Goal: Find contact information: Find contact information

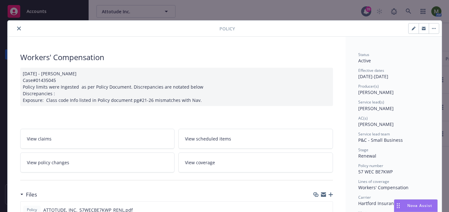
click at [385, 171] on span "57 WEC BE7KWP" at bounding box center [375, 171] width 34 height 6
copy span "57 WEC BE7KWP"
click at [17, 28] on icon "close" at bounding box center [19, 29] width 4 height 4
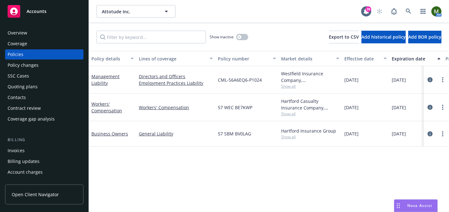
click at [242, 135] on span "57 SBM BV0LAG" at bounding box center [234, 133] width 33 height 7
copy span "57 SBM BV0LAG"
click at [114, 131] on link "Business Owners" at bounding box center [109, 134] width 37 height 6
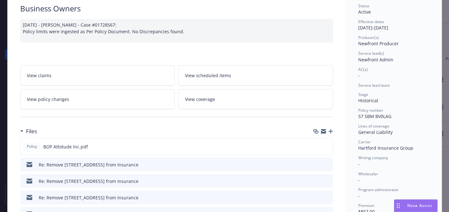
scroll to position [56, 0]
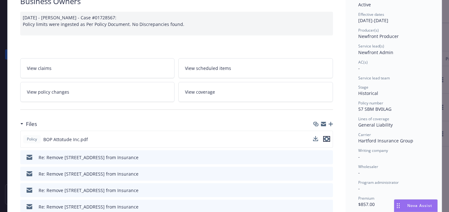
click at [326, 137] on icon "preview file" at bounding box center [327, 139] width 6 height 4
click at [376, 108] on span "57 SBM BV0LAG" at bounding box center [374, 109] width 33 height 6
copy span "57 SBM BV0LAG"
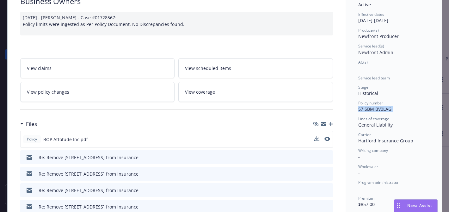
click at [383, 111] on span "57 SBM BV0LAG" at bounding box center [374, 109] width 33 height 6
click at [385, 106] on span "57 SBM BV0LAG" at bounding box center [374, 109] width 33 height 6
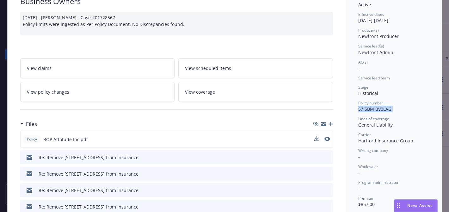
copy span "57 SBM BV0LAG"
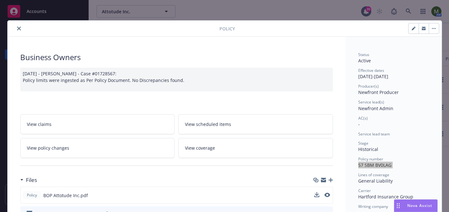
click at [19, 30] on icon "close" at bounding box center [19, 29] width 4 height 4
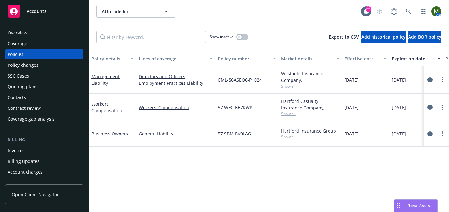
click at [23, 31] on div "Overview" at bounding box center [18, 33] width 20 height 10
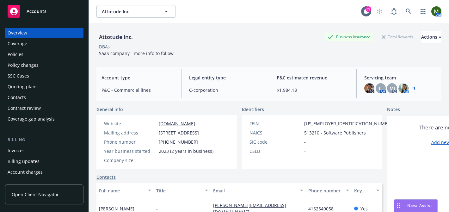
click at [48, 50] on div "Policies" at bounding box center [44, 54] width 73 height 10
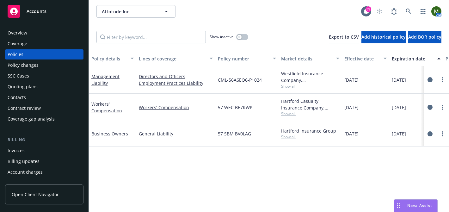
click at [239, 32] on div "Show inactive" at bounding box center [229, 37] width 39 height 13
click at [241, 35] on button "button" at bounding box center [242, 37] width 12 height 6
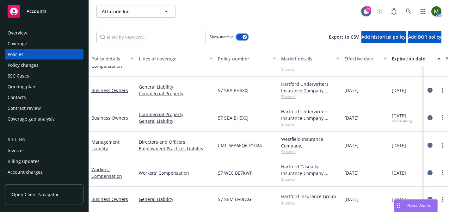
scroll to position [38, 0]
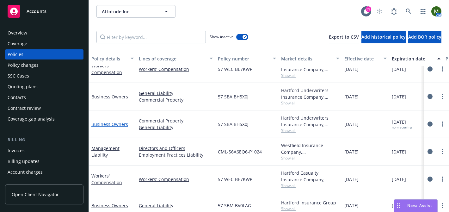
click at [114, 123] on link "Business Owners" at bounding box center [109, 124] width 37 height 6
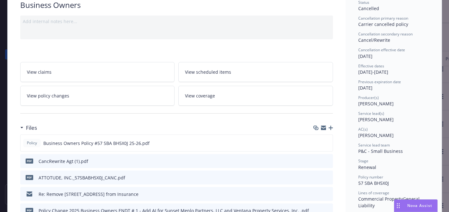
scroll to position [68, 0]
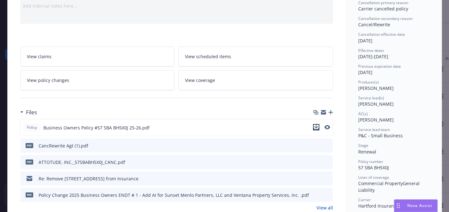
click at [316, 125] on icon "download file" at bounding box center [316, 127] width 5 height 5
click at [326, 126] on icon "preview file" at bounding box center [327, 127] width 6 height 4
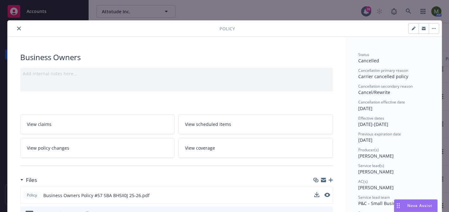
click at [20, 28] on icon "close" at bounding box center [19, 29] width 4 height 4
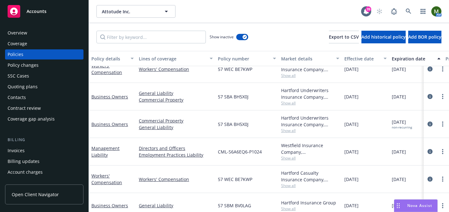
click at [25, 28] on div "Overview" at bounding box center [18, 33] width 20 height 10
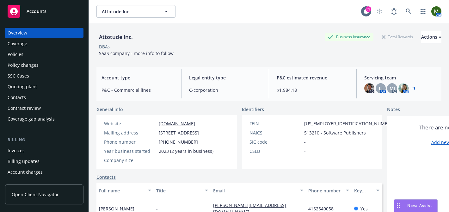
click at [124, 40] on div "Attotude Inc." at bounding box center [115, 37] width 39 height 8
copy div "Attotude Inc."
click at [20, 55] on div "Policies" at bounding box center [16, 54] width 16 height 10
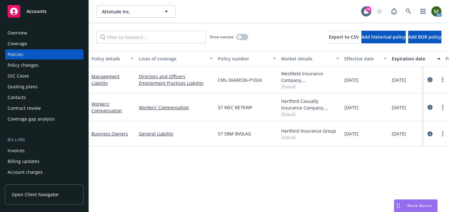
click at [230, 138] on div "57 SBM BV0LAG" at bounding box center [246, 133] width 63 height 25
click at [230, 134] on span "57 SBM BV0LAG" at bounding box center [234, 133] width 33 height 7
copy span "57 SBM BV0LAG"
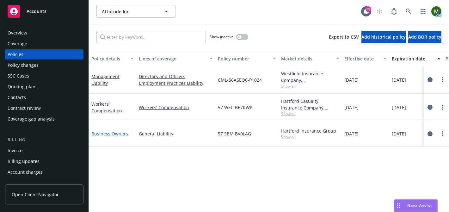
click at [107, 132] on link "Business Owners" at bounding box center [109, 134] width 37 height 6
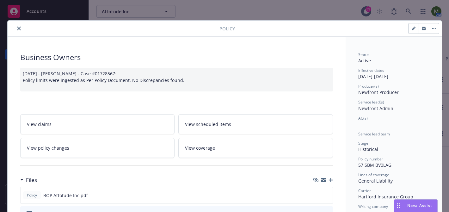
click at [323, 179] on icon "button" at bounding box center [323, 179] width 5 height 2
click at [19, 29] on icon "close" at bounding box center [19, 29] width 4 height 4
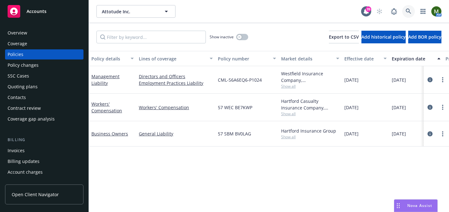
click at [409, 10] on icon at bounding box center [408, 11] width 5 height 5
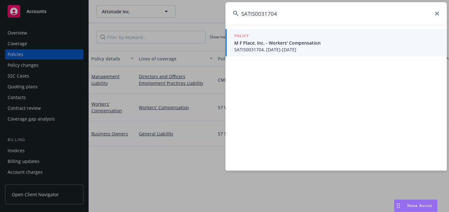
type input "SATIS0031704"
click at [305, 43] on span "M F Place, Inc. - Workers' Compensation" at bounding box center [336, 43] width 205 height 7
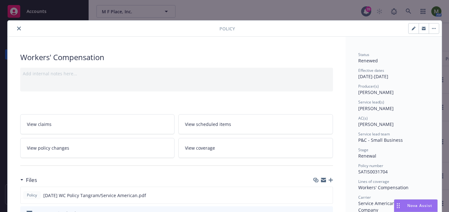
click at [18, 30] on icon "close" at bounding box center [19, 29] width 4 height 4
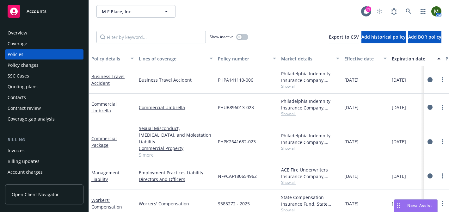
click at [13, 28] on div "Overview" at bounding box center [18, 33] width 20 height 10
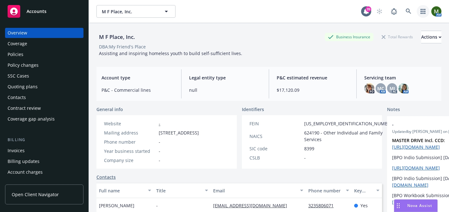
click at [421, 14] on icon "button" at bounding box center [422, 11] width 5 height 5
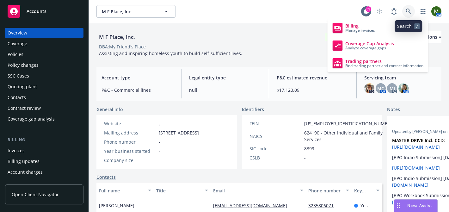
click at [411, 12] on link at bounding box center [408, 11] width 13 height 13
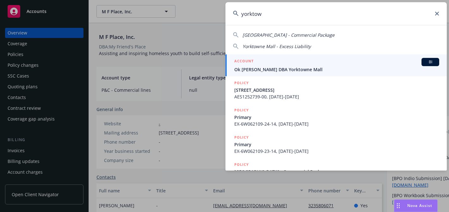
type input "yorktow"
click at [254, 64] on div "ACCOUNT BI" at bounding box center [336, 62] width 205 height 8
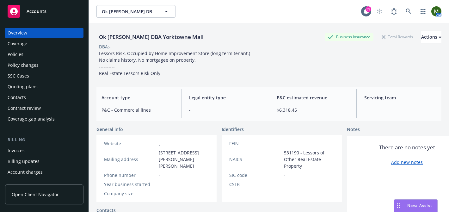
click at [55, 54] on div "Policies" at bounding box center [44, 54] width 73 height 10
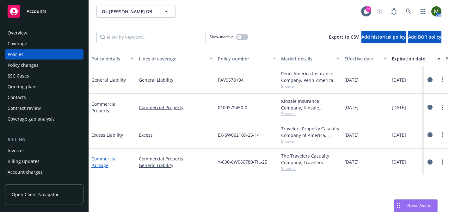
click at [105, 159] on link "Commercial Package" at bounding box center [103, 162] width 25 height 13
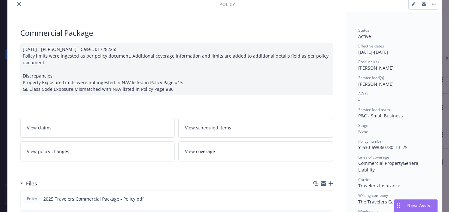
scroll to position [34, 0]
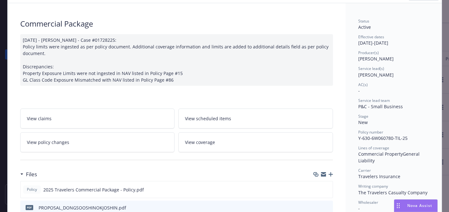
click at [330, 174] on icon "button" at bounding box center [330, 174] width 4 height 4
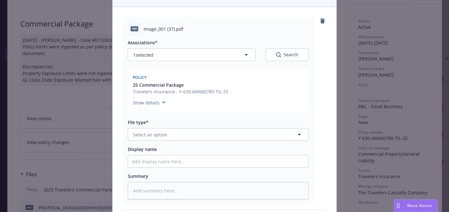
scroll to position [64, 0]
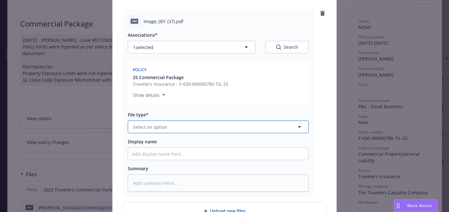
click at [208, 125] on button "Select an option" at bounding box center [218, 126] width 181 height 13
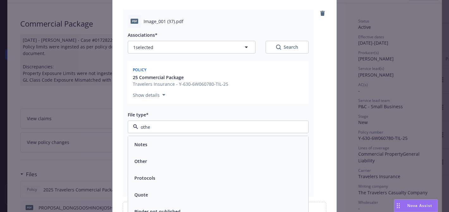
type input "other"
click at [184, 141] on div "Other" at bounding box center [218, 144] width 173 height 9
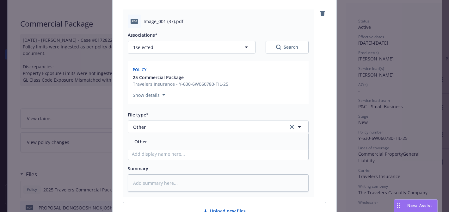
click at [176, 162] on div "Associations* 1 selected Search Policy 25 Commercial Package Travelers Insuranc…" at bounding box center [218, 110] width 181 height 164
click at [175, 153] on input "Display name" at bounding box center [218, 154] width 180 height 12
type textarea "x"
type input "P"
type textarea "x"
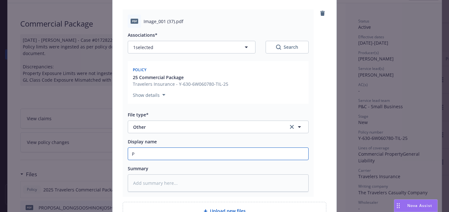
type input "Po"
type textarea "x"
type input "Pol"
type textarea "x"
type input "Poli"
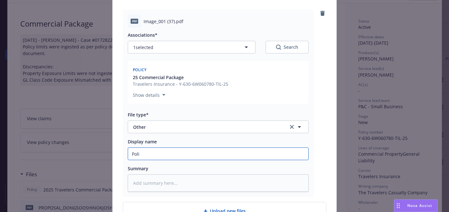
type textarea "x"
type input "Polic"
type textarea "x"
type input "Policy"
type textarea "x"
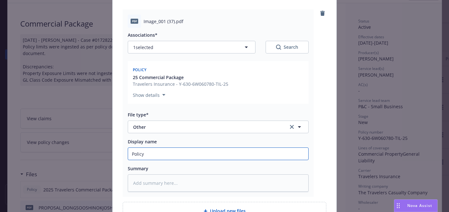
type input "Policyh"
type textarea "x"
type input "Policyho"
type textarea "x"
type input "Policyhol"
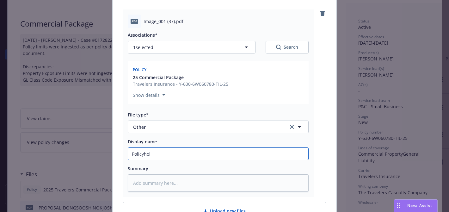
type textarea "x"
type input "Policyhold"
type textarea "x"
type input "Policyholde"
type textarea "x"
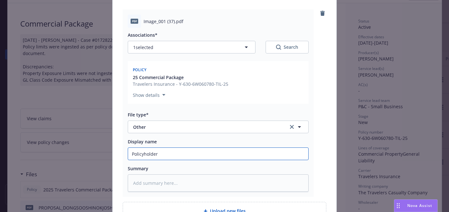
type input "Policyholder"
type textarea "x"
type input "Policyholder N"
type textarea "x"
type input "Policyholder No"
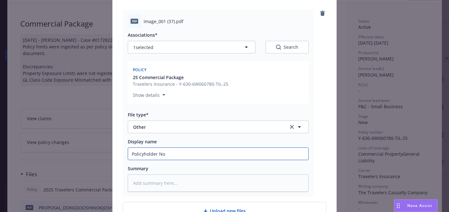
type textarea "x"
type input "Policyholder Not"
type textarea "x"
type input "Policyholder Noti"
type textarea "x"
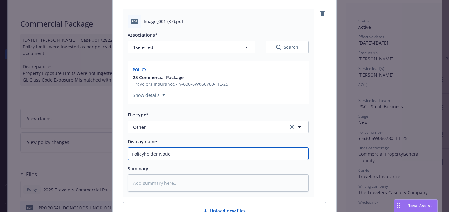
type input "Policyholder Notice"
type textarea "x"
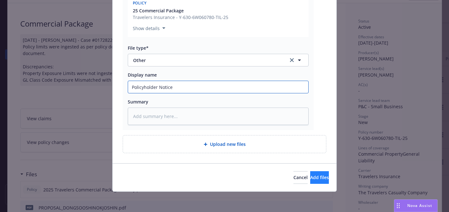
type input "Policyholder Notice"
click at [310, 177] on span "Add files" at bounding box center [319, 177] width 19 height 6
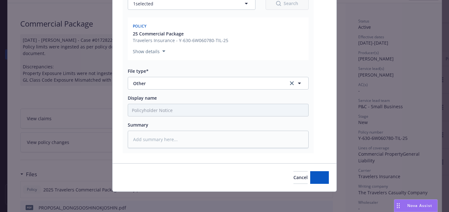
type textarea "x"
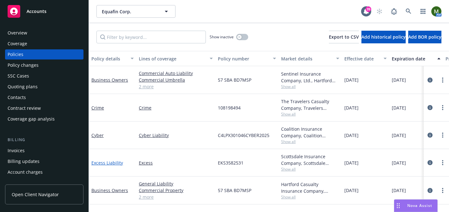
click at [104, 162] on link "Excess Liability" at bounding box center [107, 163] width 32 height 6
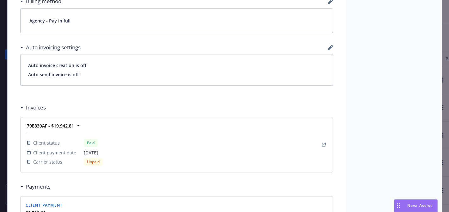
scroll to position [582, 0]
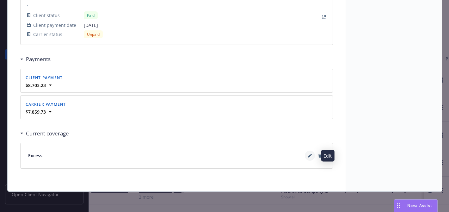
click at [311, 154] on icon at bounding box center [310, 156] width 4 height 4
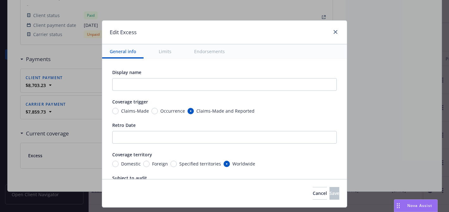
scroll to position [200, 0]
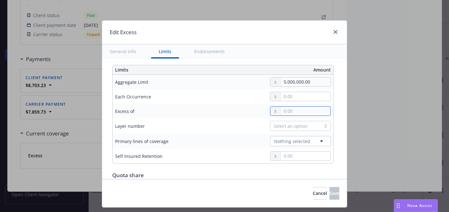
click at [283, 111] on input "text" at bounding box center [306, 111] width 50 height 9
click at [236, 121] on div "Select an option" at bounding box center [270, 126] width 121 height 10
click at [287, 130] on div "Select an option" at bounding box center [295, 125] width 51 height 9
click at [243, 130] on div "Select an option" at bounding box center [270, 126] width 121 height 10
click at [278, 140] on span "Nothing selected" at bounding box center [292, 141] width 36 height 7
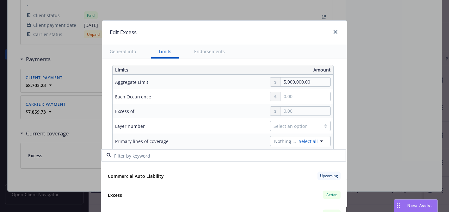
scroll to position [60, 0]
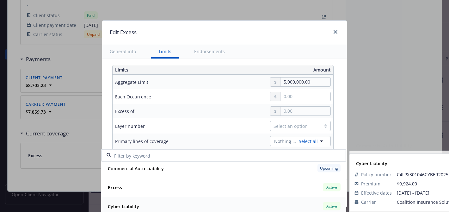
click at [266, 204] on div "Cyber Liability Active" at bounding box center [223, 206] width 236 height 11
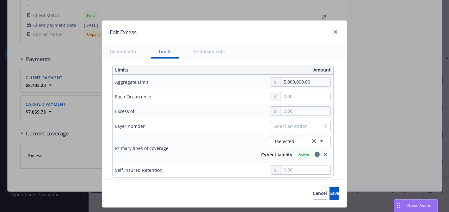
click at [319, 199] on div "Cancel Save" at bounding box center [224, 193] width 245 height 28
click at [329, 196] on button "Save" at bounding box center [334, 193] width 10 height 13
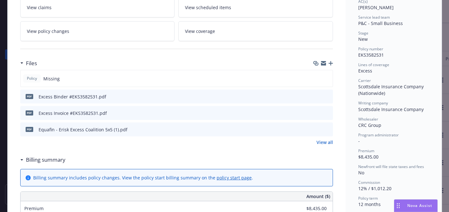
scroll to position [0, 0]
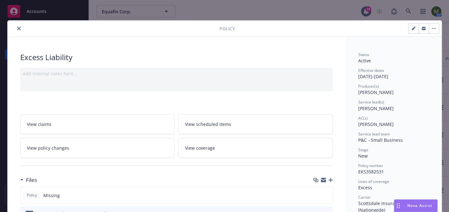
click at [17, 32] on div at bounding box center [114, 29] width 209 height 8
click at [19, 29] on icon "close" at bounding box center [19, 29] width 4 height 4
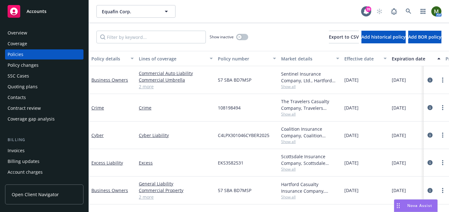
click at [27, 35] on div "Overview" at bounding box center [44, 33] width 73 height 10
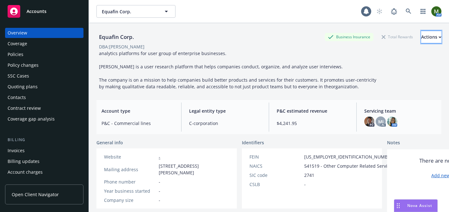
click at [439, 36] on icon "button" at bounding box center [440, 36] width 2 height 1
click at [413, 88] on link "Generate summary of insurance" at bounding box center [389, 92] width 104 height 13
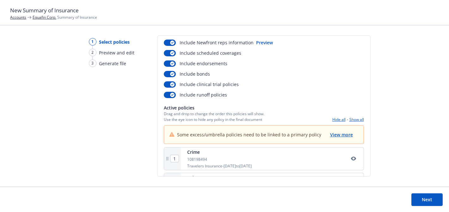
scroll to position [57, 0]
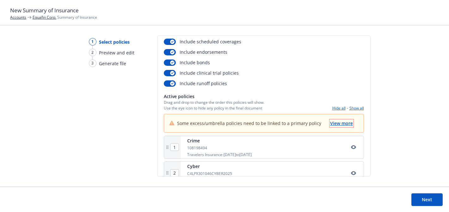
click at [337, 126] on button "View more" at bounding box center [341, 123] width 24 height 8
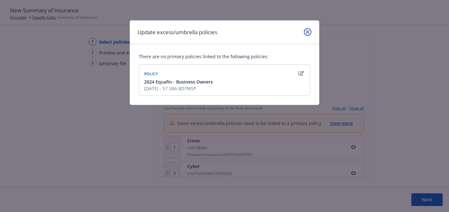
click at [308, 31] on icon "close" at bounding box center [308, 32] width 4 height 4
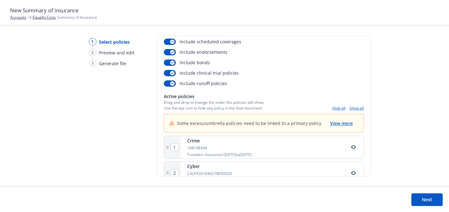
scroll to position [97, 0]
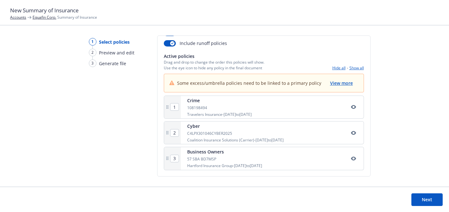
click at [421, 196] on button "Next" at bounding box center [426, 199] width 31 height 13
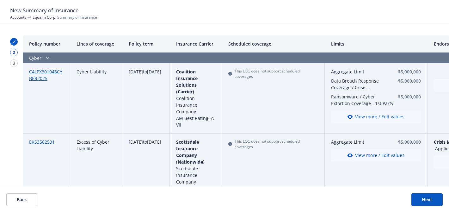
scroll to position [57, 0]
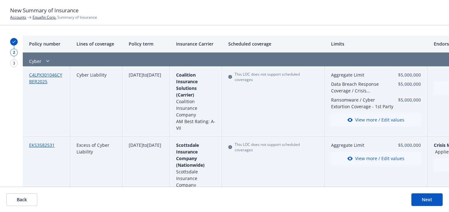
click at [27, 203] on button "Back" at bounding box center [21, 199] width 31 height 13
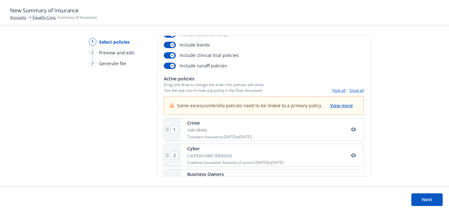
scroll to position [97, 0]
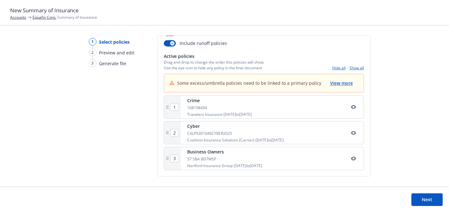
click at [47, 17] on link "Equafin Corp." at bounding box center [45, 17] width 24 height 5
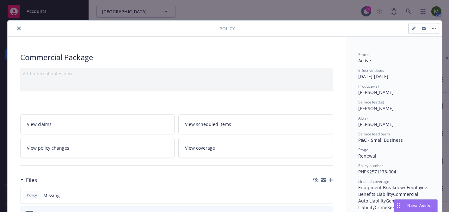
scroll to position [19, 0]
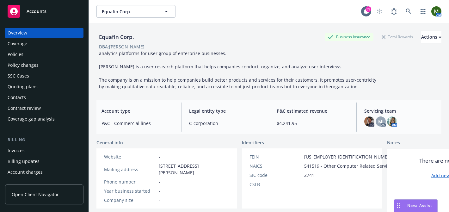
click at [65, 55] on div "Policies" at bounding box center [44, 54] width 73 height 10
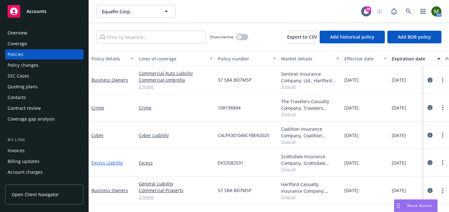
click at [117, 163] on link "Excess Liability" at bounding box center [107, 163] width 32 height 6
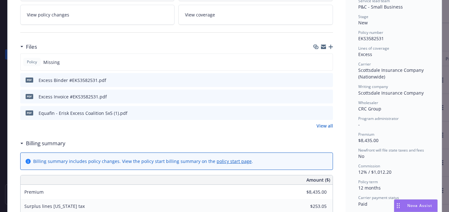
scroll to position [130, 0]
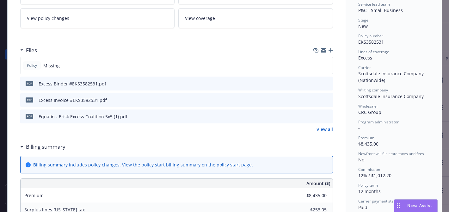
click at [329, 49] on icon "button" at bounding box center [330, 50] width 4 height 4
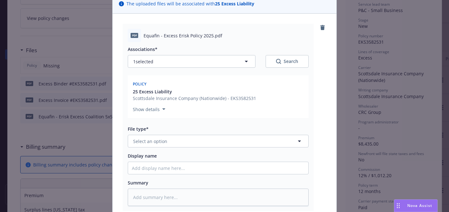
scroll to position [79, 0]
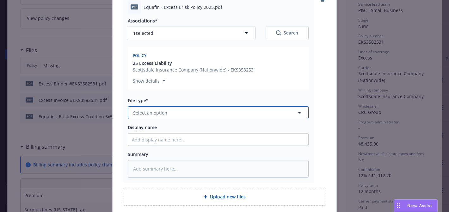
click at [248, 107] on button "Select an option" at bounding box center [218, 112] width 181 height 13
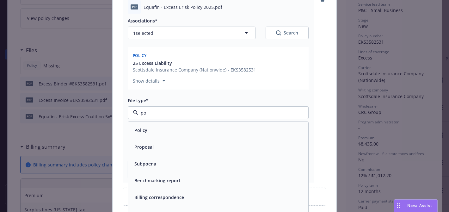
type input "pol"
click at [229, 125] on div "Policy" at bounding box center [218, 130] width 180 height 17
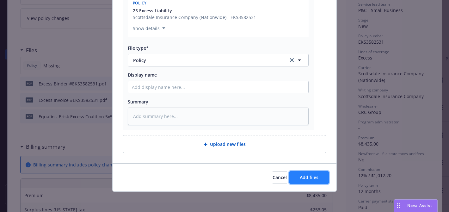
click at [310, 174] on span "Add files" at bounding box center [309, 177] width 19 height 6
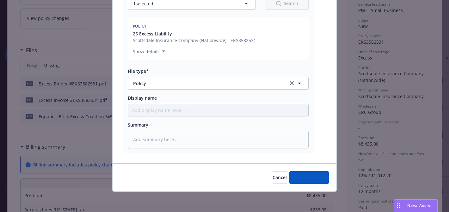
scroll to position [108, 0]
type textarea "x"
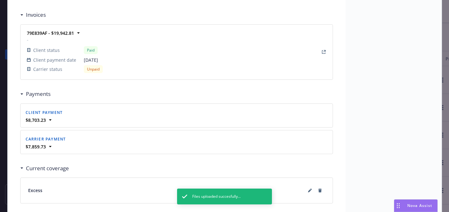
scroll to position [582, 0]
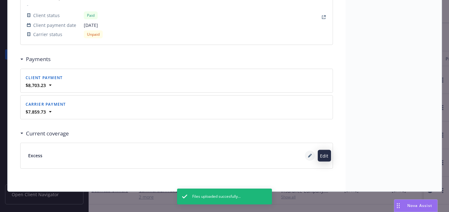
click at [308, 155] on icon at bounding box center [310, 156] width 4 height 4
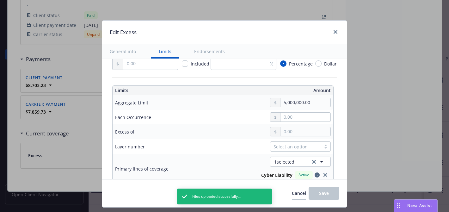
scroll to position [180, 0]
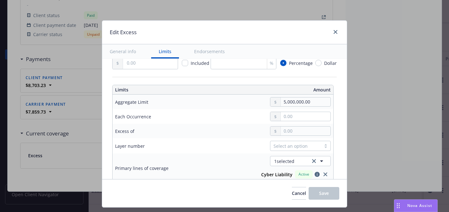
click at [294, 143] on div "Select an option" at bounding box center [295, 146] width 44 height 7
click at [259, 131] on div at bounding box center [270, 130] width 121 height 9
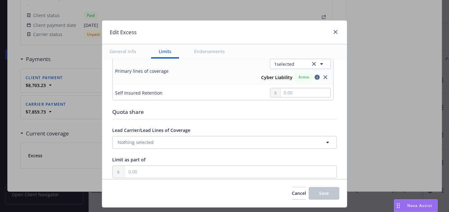
scroll to position [162, 0]
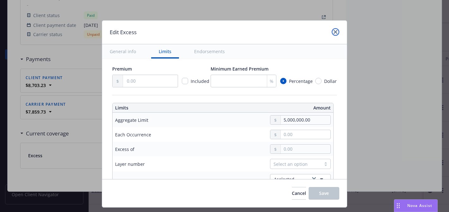
click at [334, 32] on icon "close" at bounding box center [336, 32] width 4 height 4
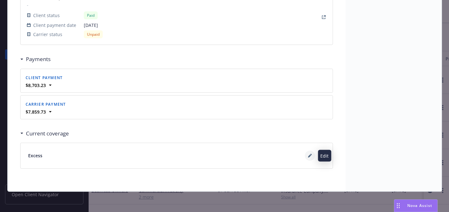
click at [309, 156] on icon at bounding box center [310, 156] width 4 height 4
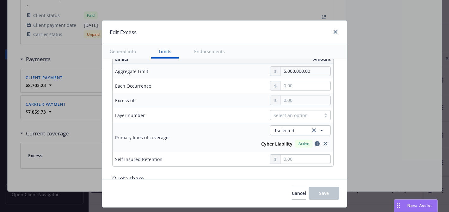
scroll to position [212, 0]
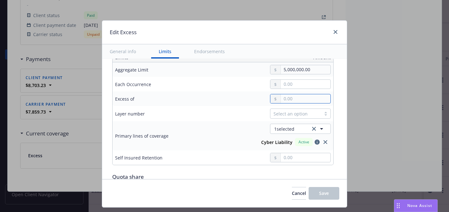
click at [298, 98] on input "text" at bounding box center [306, 98] width 50 height 9
type input "Cyber Liability $5M excess of $5M"
type input "5,000,000.00"
click at [291, 149] on button "$5,000,000.00" at bounding box center [304, 149] width 54 height 12
click at [314, 191] on button "Save" at bounding box center [324, 193] width 31 height 13
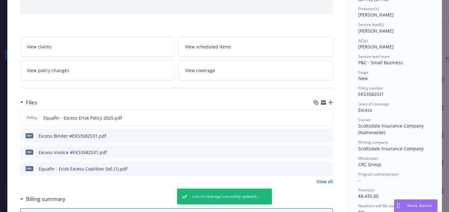
scroll to position [0, 0]
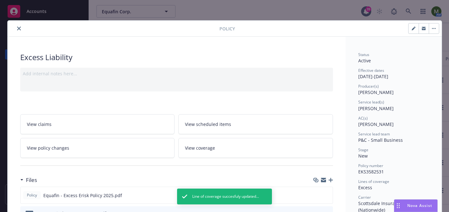
click at [19, 27] on icon "close" at bounding box center [19, 29] width 4 height 4
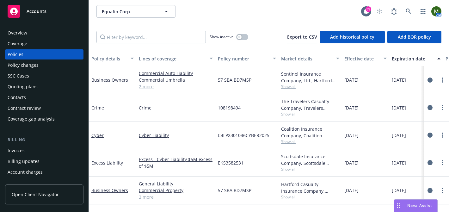
click at [65, 34] on div "Overview" at bounding box center [44, 33] width 73 height 10
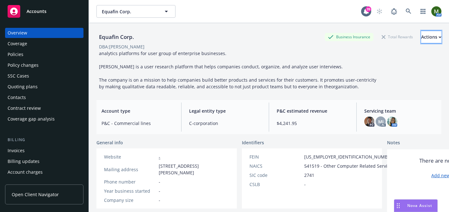
click at [421, 39] on button "Actions" at bounding box center [431, 37] width 20 height 13
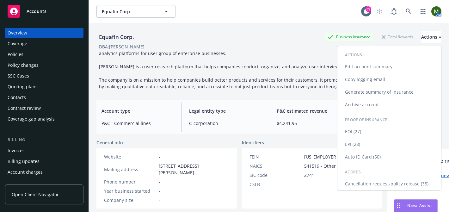
click at [400, 93] on link "Generate summary of insurance" at bounding box center [389, 92] width 104 height 13
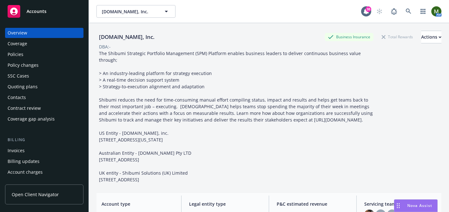
click at [31, 52] on div "Policies" at bounding box center [44, 54] width 73 height 10
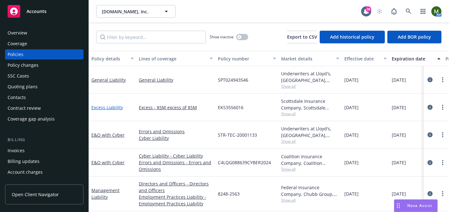
click at [97, 107] on link "Excess Liability" at bounding box center [107, 107] width 32 height 6
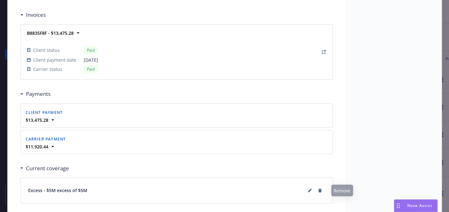
scroll to position [616, 0]
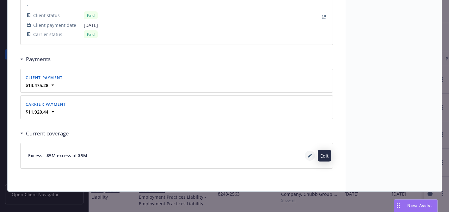
click at [310, 156] on icon at bounding box center [309, 155] width 3 height 3
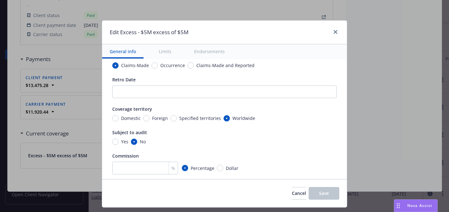
scroll to position [27, 0]
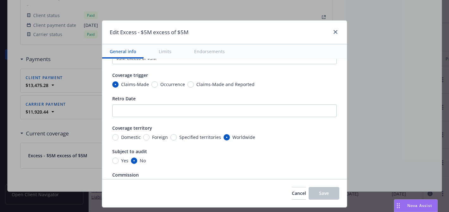
type textarea "x"
click at [336, 29] on link "close" at bounding box center [336, 32] width 8 height 8
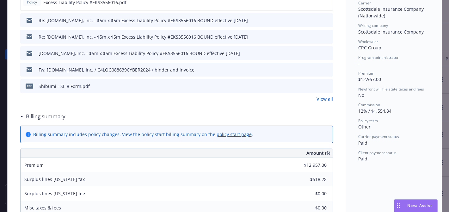
scroll to position [156, 0]
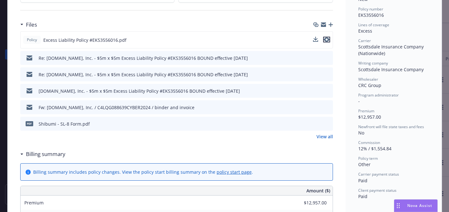
click at [324, 40] on icon "preview file" at bounding box center [327, 39] width 6 height 4
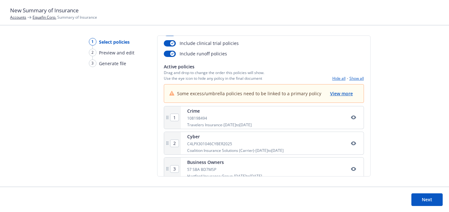
scroll to position [97, 0]
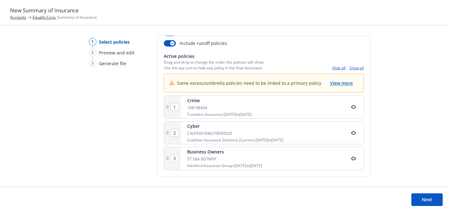
click at [427, 203] on button "Next" at bounding box center [426, 199] width 31 height 13
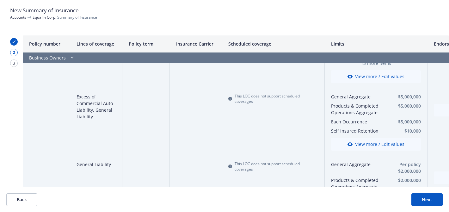
scroll to position [435, 0]
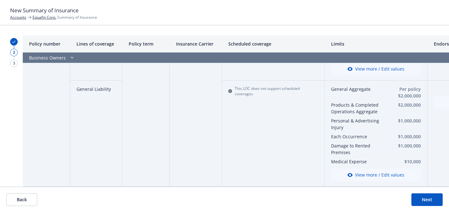
click at [431, 197] on button "Next" at bounding box center [426, 199] width 31 height 13
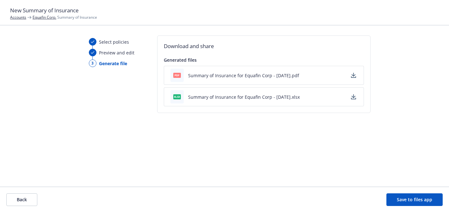
click at [354, 77] on icon "button" at bounding box center [353, 75] width 5 height 5
click at [40, 15] on link "Equafin Corp." at bounding box center [45, 17] width 24 height 5
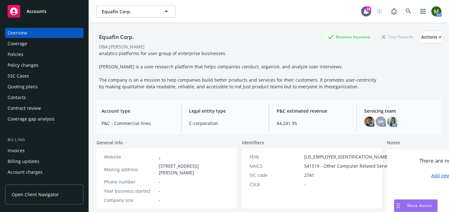
click at [34, 55] on div "Policies" at bounding box center [44, 54] width 73 height 10
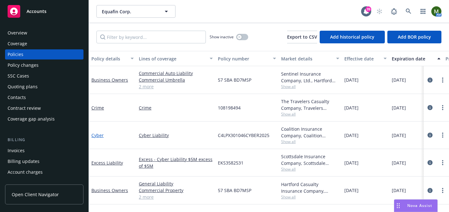
click at [99, 134] on link "Cyber" at bounding box center [97, 135] width 12 height 6
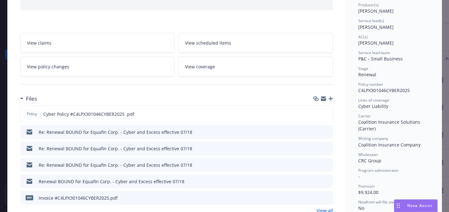
scroll to position [101, 0]
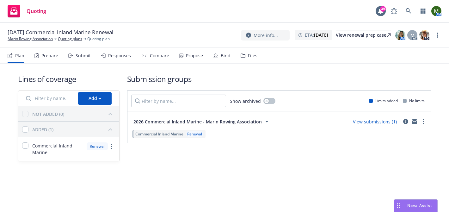
click at [80, 57] on div "Submit" at bounding box center [83, 55] width 15 height 5
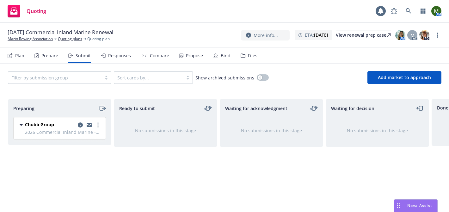
click at [102, 107] on icon "moveRight" at bounding box center [102, 108] width 7 height 8
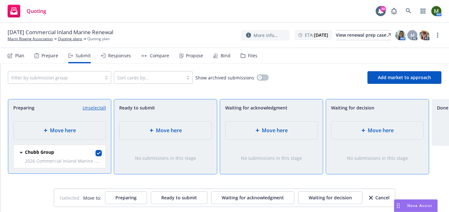
click at [147, 125] on div "Move here" at bounding box center [165, 130] width 92 height 18
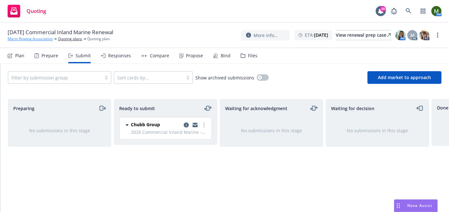
click at [40, 38] on link "Marin Rowing Association" at bounding box center [30, 39] width 45 height 6
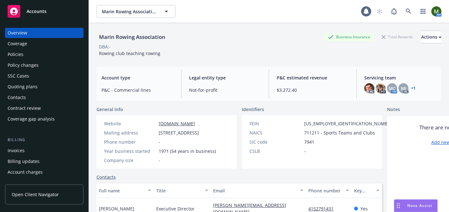
click at [27, 55] on div "Policies" at bounding box center [44, 54] width 73 height 10
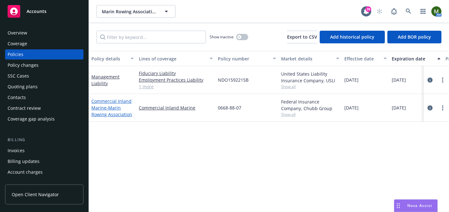
click at [111, 100] on link "Commercial Inland Marine - Marin Rowing Association" at bounding box center [111, 107] width 41 height 19
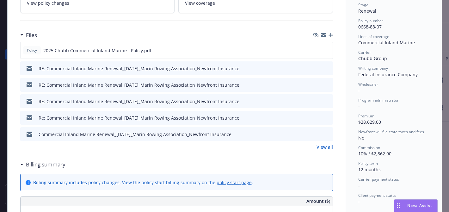
scroll to position [146, 0]
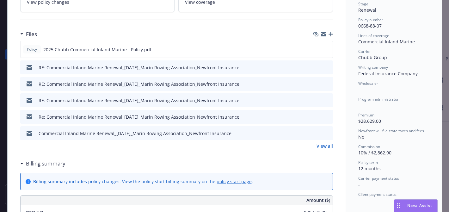
click at [329, 146] on link "View all" at bounding box center [324, 146] width 16 height 7
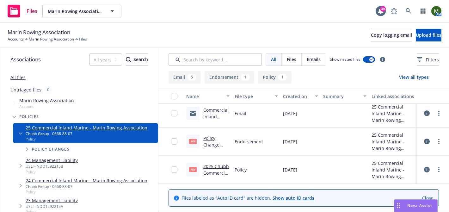
scroll to position [97, 0]
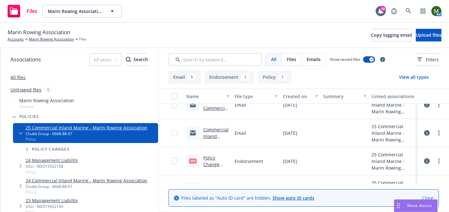
click at [218, 128] on link "Commercial Inland Marine Renewal_[DATE]_Marin Rowing Association_Newfront Insur…" at bounding box center [216, 155] width 26 height 59
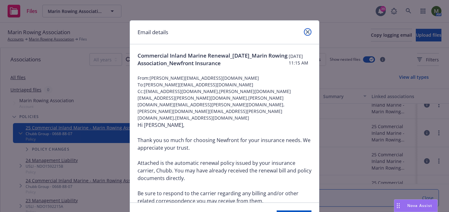
click at [309, 33] on icon "close" at bounding box center [308, 32] width 4 height 4
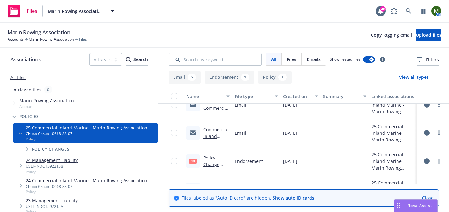
scroll to position [116, 0]
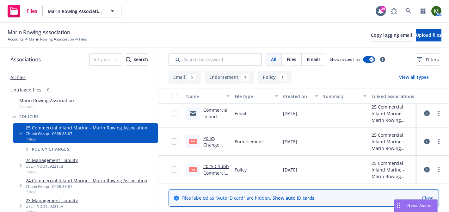
click at [206, 138] on link "Policy Change 2025 IM - Change equipment.pdf" at bounding box center [215, 154] width 25 height 39
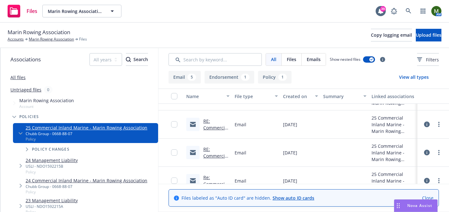
scroll to position [0, 0]
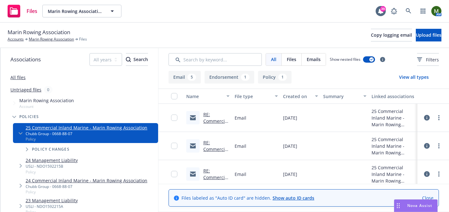
click at [219, 121] on link "RE: Commercial Inland Marine Renewal_[DATE]_Marin Rowing Association_Newfront I…" at bounding box center [216, 144] width 26 height 66
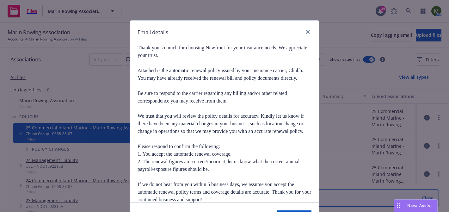
scroll to position [616, 0]
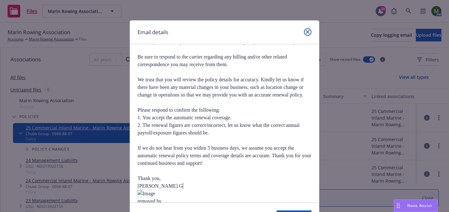
click at [308, 32] on icon "close" at bounding box center [308, 32] width 4 height 4
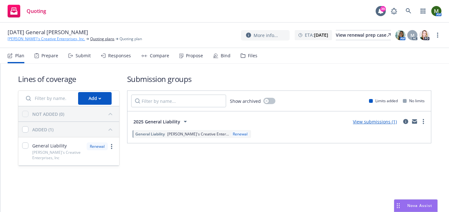
click at [30, 40] on link "[PERSON_NAME]'s Creative Enterprises, Inc." at bounding box center [46, 39] width 77 height 6
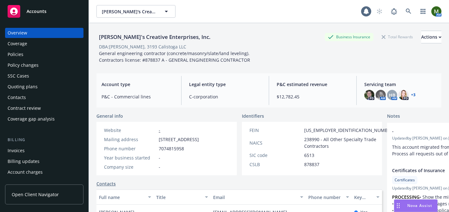
click at [26, 56] on div "Policies" at bounding box center [44, 54] width 73 height 10
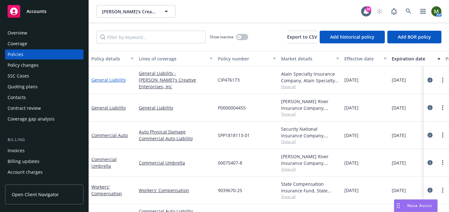
click at [111, 78] on link "General Liability" at bounding box center [108, 80] width 34 height 6
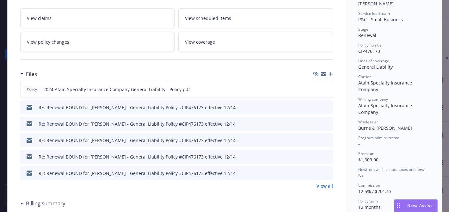
scroll to position [122, 0]
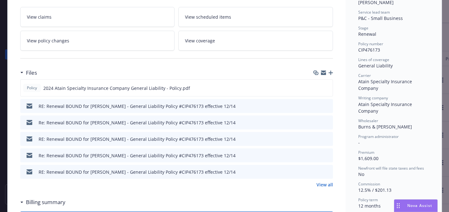
click at [376, 50] on span "CIP476173" at bounding box center [369, 50] width 22 height 6
copy span "CIP476173"
click at [328, 184] on link "View all" at bounding box center [324, 184] width 16 height 7
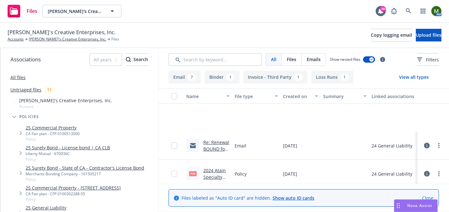
scroll to position [255, 0]
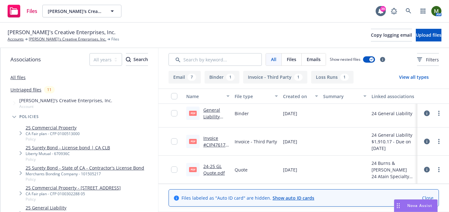
click at [213, 166] on link "24-25 GL Quote.pdf" at bounding box center [213, 169] width 21 height 13
click at [208, 137] on link "Invoice #CIP476173.pdf" at bounding box center [216, 144] width 26 height 19
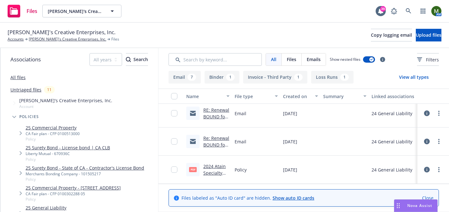
scroll to position [0, 0]
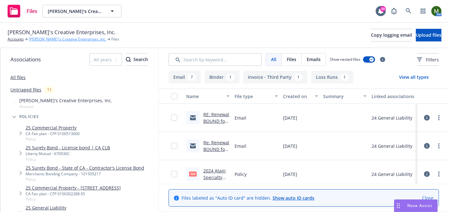
click at [61, 39] on link "Dan's Creative Enterprises, Inc." at bounding box center [67, 39] width 77 height 6
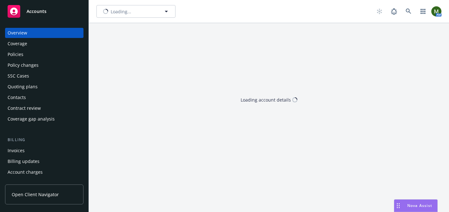
click at [36, 85] on div "Quoting plans" at bounding box center [23, 87] width 30 height 10
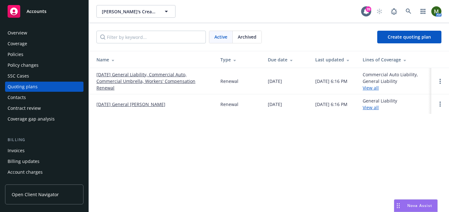
click at [239, 41] on div "Archived" at bounding box center [247, 37] width 29 height 12
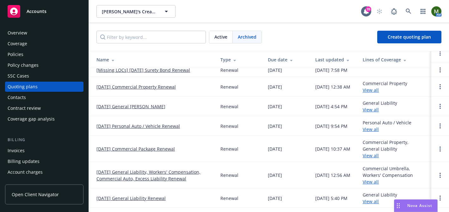
scroll to position [94, 0]
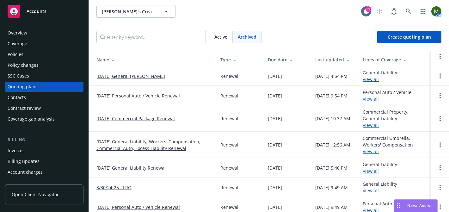
click at [146, 170] on link "[DATE] General Liability Renewal" at bounding box center [130, 167] width 69 height 7
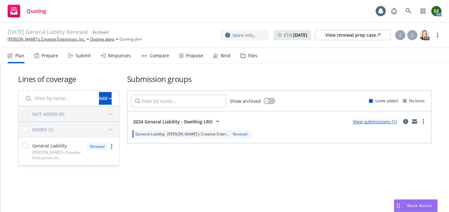
click at [248, 56] on div "Files" at bounding box center [252, 55] width 9 height 5
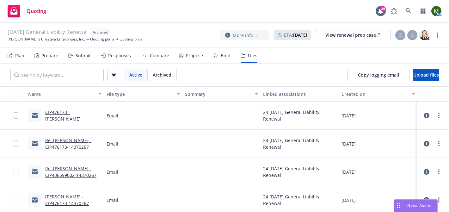
click at [68, 111] on link "CIP476173 - [PERSON_NAME]" at bounding box center [62, 115] width 35 height 13
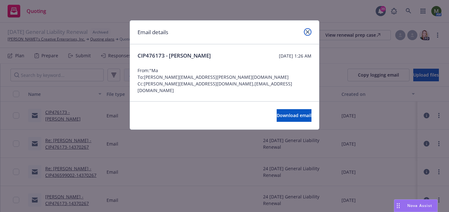
click at [306, 30] on icon "close" at bounding box center [308, 32] width 4 height 4
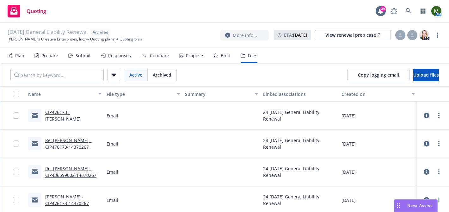
click at [75, 141] on link "Re: DANIEL CUNNINGHAM - CIP476173-14370267" at bounding box center [68, 143] width 46 height 13
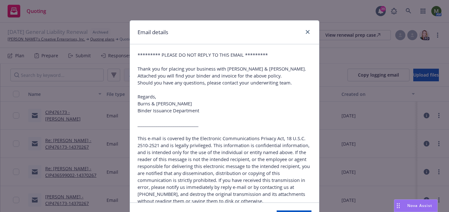
scroll to position [121, 0]
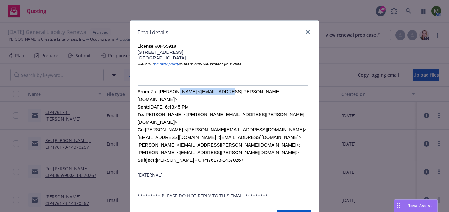
drag, startPoint x: 227, startPoint y: 98, endPoint x: 174, endPoint y: 98, distance: 52.2
click at [174, 98] on font "From: Zu, Mary <MZu@Burns-Wilcox.Com> Sent: Monday, December 9, 2024 6:43:45 PM…" at bounding box center [223, 125] width 170 height 73
copy font "MZu@Burns-Wilcox.Com"
click at [310, 31] on link "close" at bounding box center [308, 32] width 8 height 8
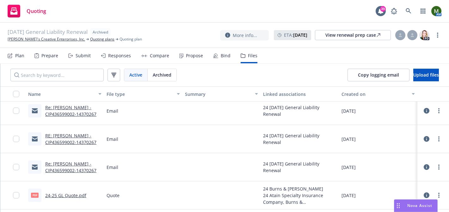
scroll to position [181, 0]
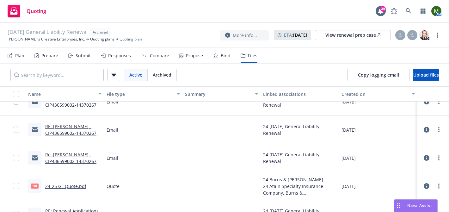
click at [80, 152] on link "Re: DANIEL CUNNINGHAM - CIP436599002-14370267" at bounding box center [70, 157] width 51 height 13
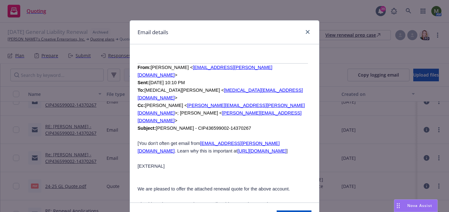
scroll to position [458, 0]
click at [252, 70] on p "From: Chen, Tracy H. < THChen@Burns-Wilcox.Com > Sent: Thursday, November 14, 2…" at bounding box center [225, 98] width 174 height 68
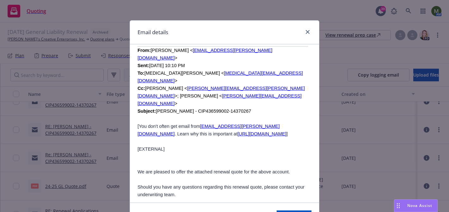
scroll to position [431, 0]
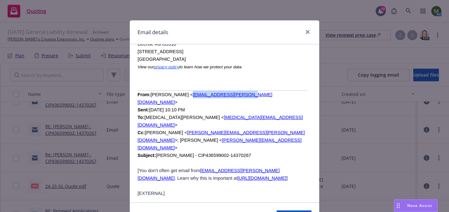
drag, startPoint x: 248, startPoint y: 84, endPoint x: 187, endPoint y: 86, distance: 61.4
click at [187, 92] on span "Chen, Tracy H. < THChen@Burns-Wilcox.Com > Sent: Thursday, November 14, 2024 10…" at bounding box center [221, 125] width 167 height 66
copy link "THChen@Burns-Wilcox.Com"
click at [308, 30] on link "close" at bounding box center [308, 32] width 8 height 8
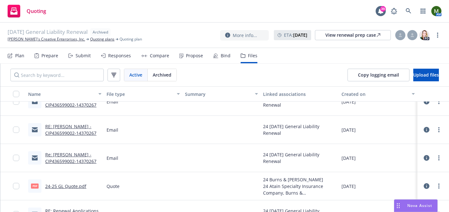
click at [85, 127] on link "RE: DANIEL CUNNINGHAM - CIP436599002-14370267" at bounding box center [70, 129] width 51 height 13
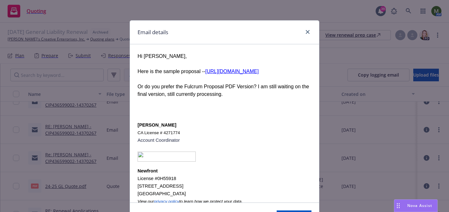
scroll to position [225, 0]
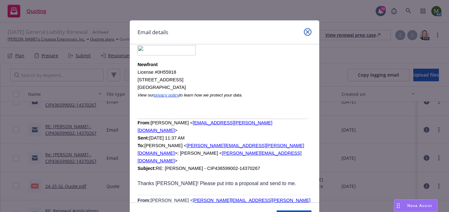
click at [310, 30] on link "close" at bounding box center [308, 32] width 8 height 8
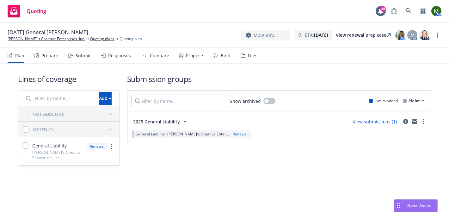
click at [50, 55] on div "Prepare" at bounding box center [49, 55] width 17 height 5
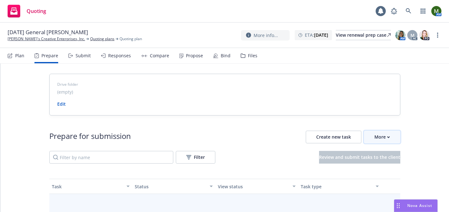
click at [382, 136] on div "More" at bounding box center [381, 137] width 15 height 12
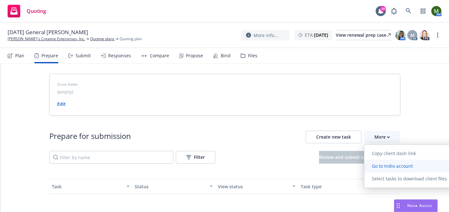
click at [381, 168] on span "Go to Indio account" at bounding box center [392, 166] width 56 height 6
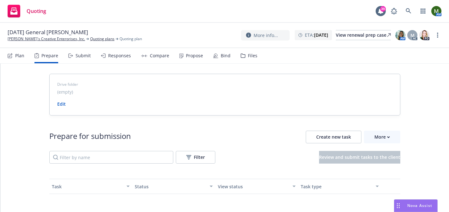
click at [80, 59] on div "Submit" at bounding box center [79, 55] width 22 height 15
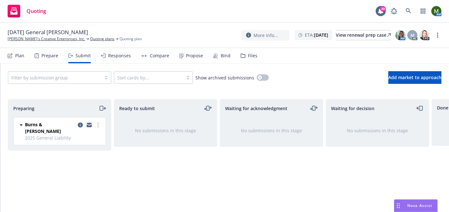
click at [101, 107] on icon "moveRight" at bounding box center [102, 108] width 7 height 8
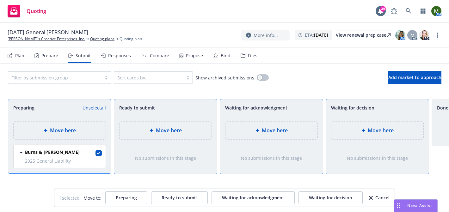
click at [161, 132] on span "Move here" at bounding box center [169, 130] width 26 height 8
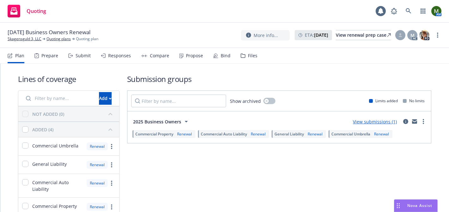
click at [214, 57] on icon at bounding box center [216, 55] width 4 height 4
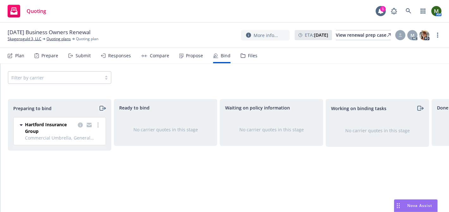
click at [102, 108] on icon "moveRight" at bounding box center [103, 108] width 3 height 0
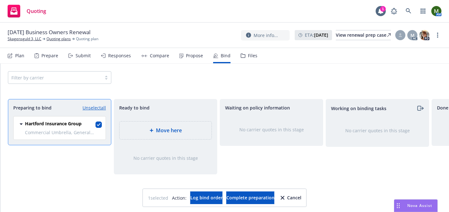
click at [159, 131] on span "Move here" at bounding box center [169, 130] width 26 height 8
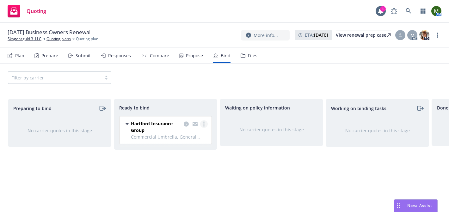
click at [203, 125] on link "more" at bounding box center [204, 124] width 8 height 8
click at [186, 137] on span "Log bind order" at bounding box center [173, 137] width 46 height 6
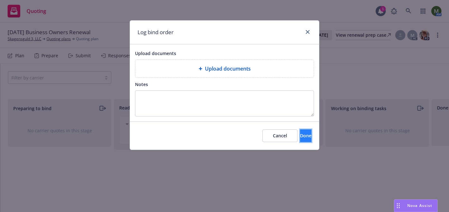
click at [300, 133] on span "Done" at bounding box center [305, 135] width 11 height 6
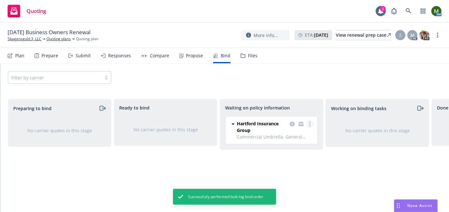
click at [309, 121] on icon "more" at bounding box center [309, 123] width 1 height 5
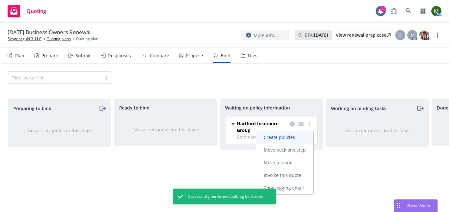
click at [289, 136] on span "Create policies" at bounding box center [279, 137] width 46 height 6
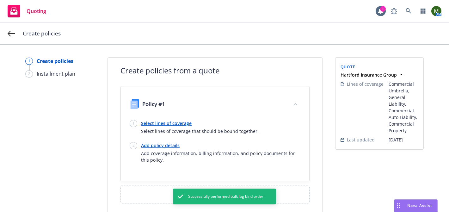
scroll to position [29, 0]
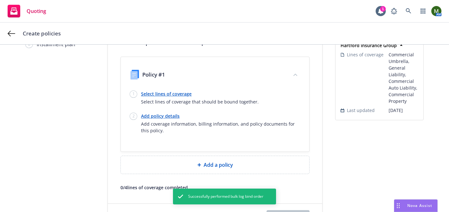
click at [183, 93] on link "Select lines of coverage" at bounding box center [200, 93] width 118 height 7
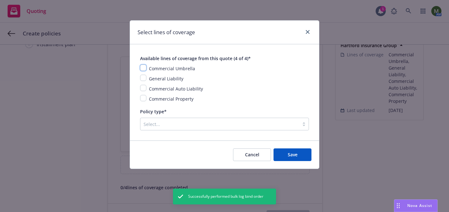
click at [143, 68] on input "checkbox" at bounding box center [143, 67] width 6 height 6
checkbox input "true"
click at [143, 77] on input "checkbox" at bounding box center [143, 78] width 6 height 6
checkbox input "true"
click at [143, 85] on input "checkbox" at bounding box center [143, 88] width 6 height 6
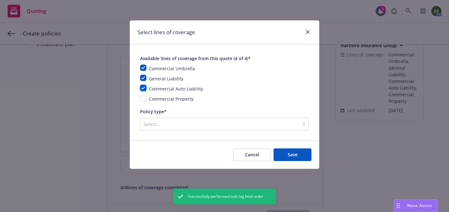
checkbox input "true"
click at [145, 97] on input "checkbox" at bounding box center [143, 98] width 6 height 6
checkbox input "true"
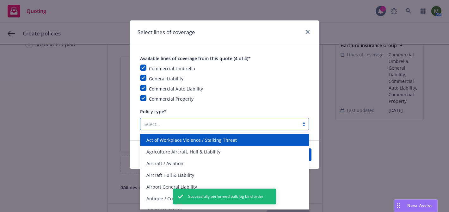
click at [161, 121] on div at bounding box center [220, 124] width 152 height 8
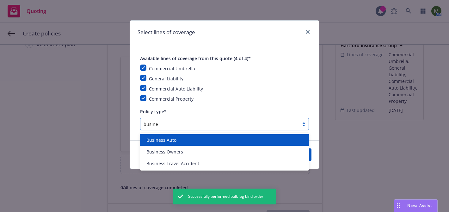
type input "busines"
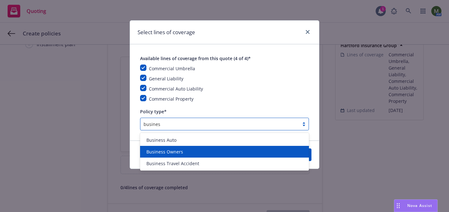
click at [162, 146] on div "Business Owners" at bounding box center [224, 152] width 169 height 12
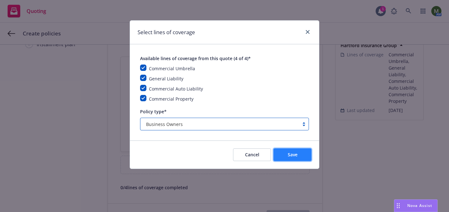
click at [293, 154] on span "Save" at bounding box center [293, 154] width 10 height 6
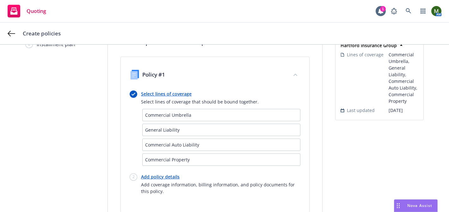
click at [160, 176] on link "Add policy details" at bounding box center [220, 176] width 159 height 7
select select "12"
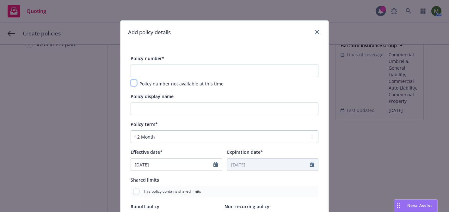
click at [134, 82] on input "checkbox" at bounding box center [134, 83] width 6 height 6
checkbox input "true"
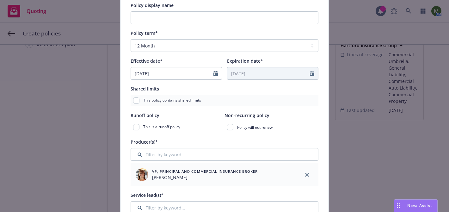
scroll to position [672, 0]
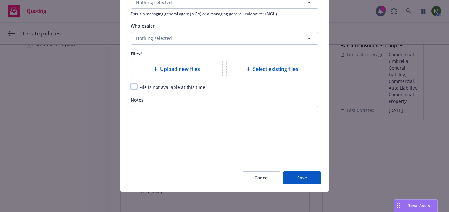
click at [134, 87] on input "checkbox" at bounding box center [134, 86] width 6 height 6
checkbox input "true"
click at [302, 179] on span "Save" at bounding box center [302, 177] width 10 height 6
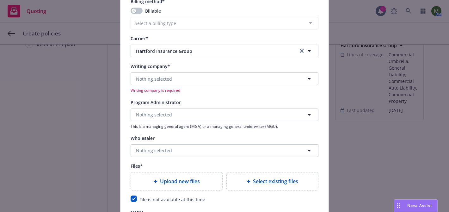
scroll to position [542, 0]
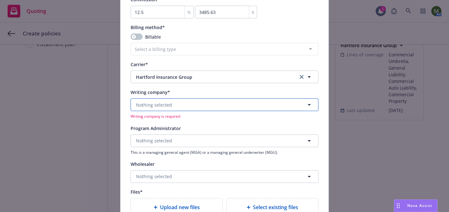
click at [191, 105] on button "Nothing selected" at bounding box center [225, 104] width 188 height 13
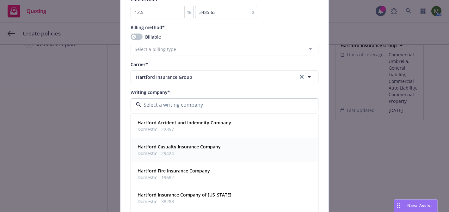
click at [182, 145] on strong "Hartford Casualty Insurance Company" at bounding box center [179, 147] width 83 height 6
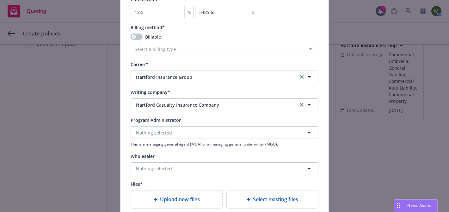
scroll to position [672, 0]
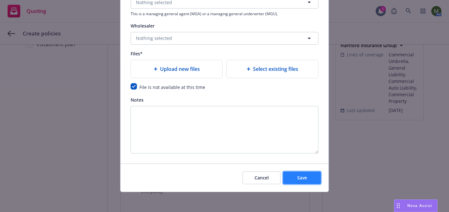
click at [308, 177] on button "Save" at bounding box center [302, 177] width 38 height 13
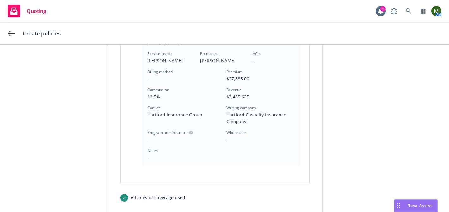
scroll to position [276, 0]
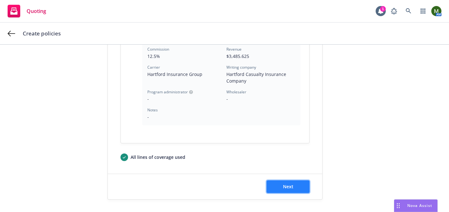
click at [294, 189] on button "Next" at bounding box center [287, 186] width 43 height 13
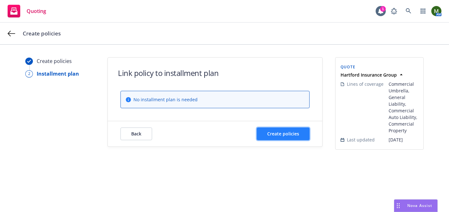
click at [284, 128] on button "Create policies" at bounding box center [283, 133] width 53 height 13
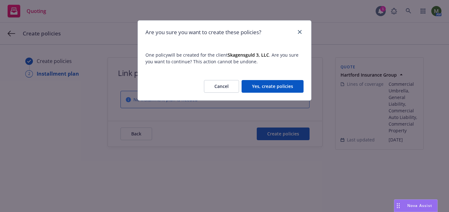
click at [282, 88] on button "Yes, create policies" at bounding box center [273, 86] width 62 height 13
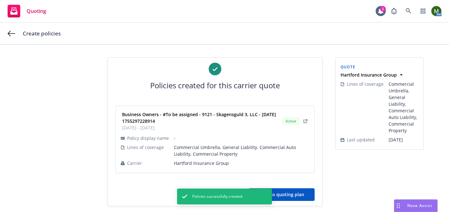
click at [303, 190] on button "Back to quoting plan" at bounding box center [281, 194] width 66 height 13
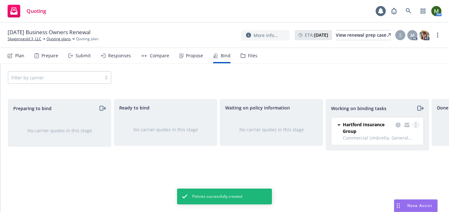
click at [415, 128] on link "more" at bounding box center [416, 125] width 8 height 8
click at [397, 151] on span "Move to done" at bounding box center [384, 150] width 44 height 6
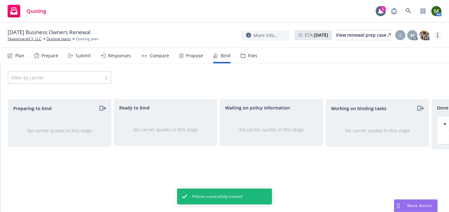
click at [437, 37] on link "more" at bounding box center [438, 35] width 8 height 8
click at [396, 91] on link "Associate with SSC case" at bounding box center [405, 86] width 70 height 13
click at [440, 35] on link "more" at bounding box center [438, 35] width 8 height 8
click at [401, 100] on link "Archive quoting plan" at bounding box center [405, 98] width 70 height 13
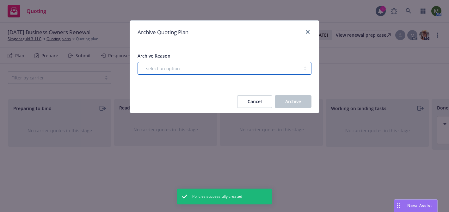
click at [273, 74] on select "-- select an option -- All policies in this renewal plan are auto-renewed Creat…" at bounding box center [225, 68] width 174 height 13
select select "ARCHIVED_RENEWAL_COMPLETED"
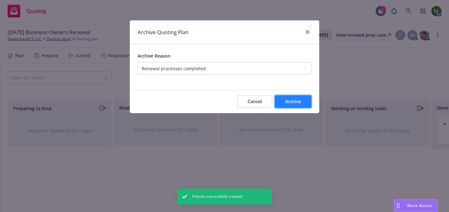
click at [294, 97] on button "Archive" at bounding box center [293, 101] width 37 height 13
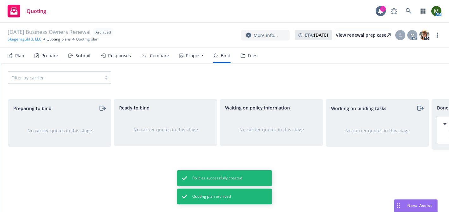
click at [24, 38] on link "Skagensguld 3, LLC" at bounding box center [25, 39] width 34 height 6
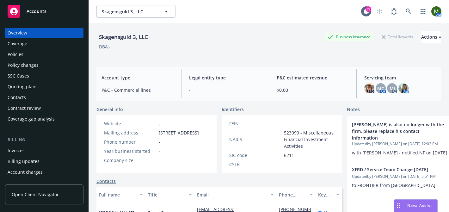
click at [36, 55] on div "Policies" at bounding box center [44, 54] width 73 height 10
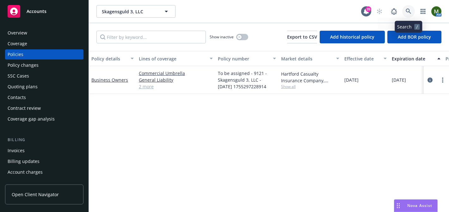
click at [406, 11] on icon at bounding box center [408, 11] width 5 height 5
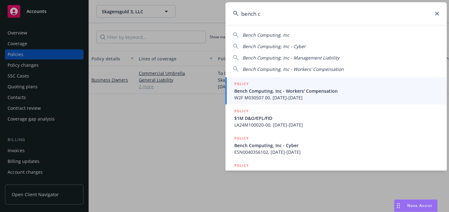
type input "bench c"
click at [269, 84] on div "POLICY" at bounding box center [336, 84] width 205 height 7
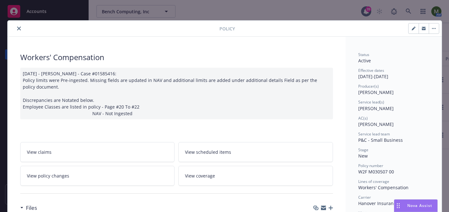
click at [21, 28] on button "close" at bounding box center [19, 29] width 8 height 8
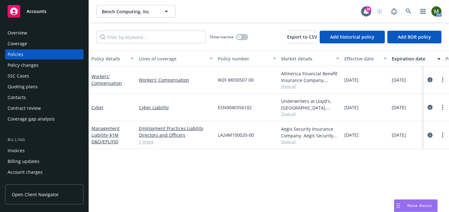
click at [43, 96] on div "Contacts" at bounding box center [44, 97] width 73 height 10
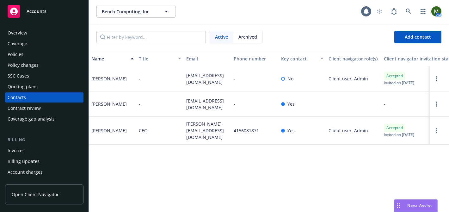
click at [205, 129] on span "[PERSON_NAME][EMAIL_ADDRESS][DOMAIN_NAME]" at bounding box center [207, 130] width 42 height 20
copy span "[PERSON_NAME][EMAIL_ADDRESS][DOMAIN_NAME]"
click at [196, 80] on span "[EMAIL_ADDRESS][DOMAIN_NAME]" at bounding box center [207, 78] width 42 height 13
